Goal: Find specific page/section: Find specific page/section

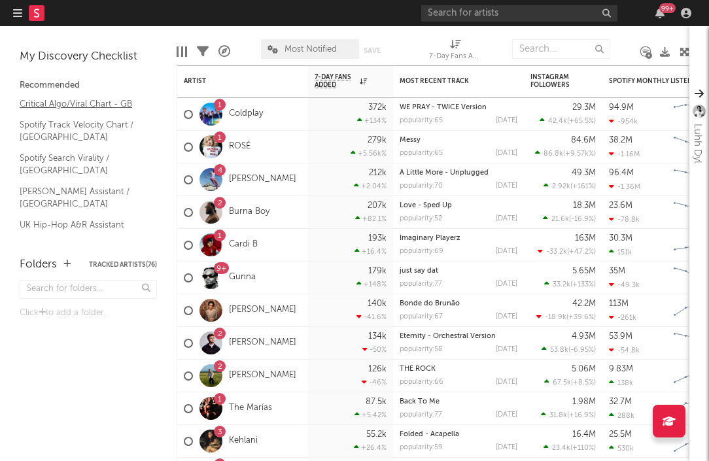
click at [84, 109] on link "Critical Algo/Viral Chart - GB" at bounding box center [82, 104] width 124 height 14
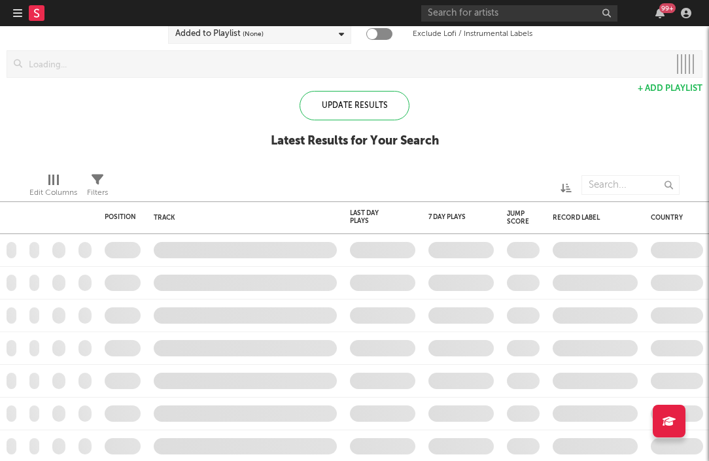
checkbox input "true"
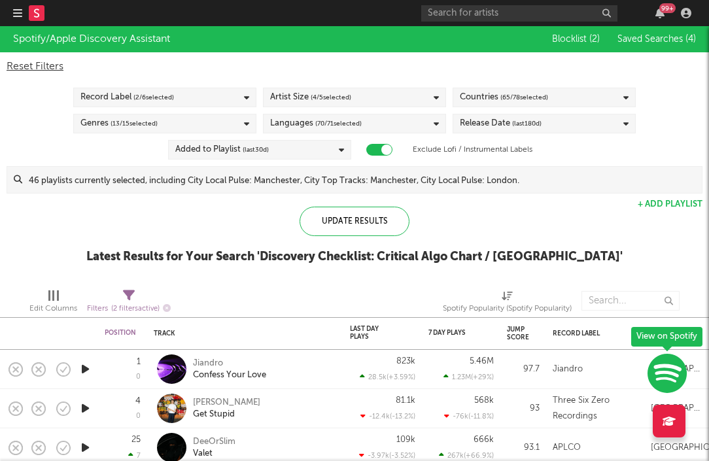
click at [35, 16] on icon at bounding box center [36, 13] width 5 height 9
